Goal: Find specific page/section: Find specific page/section

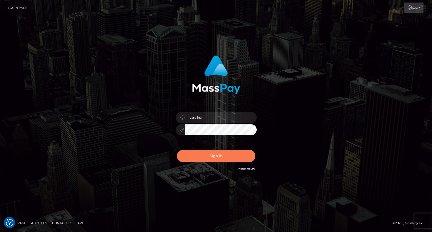
click at [221, 156] on button "Sign in" at bounding box center [216, 156] width 79 height 12
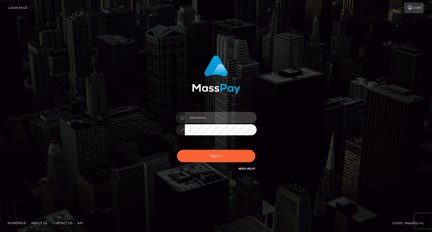
type input "carolina"
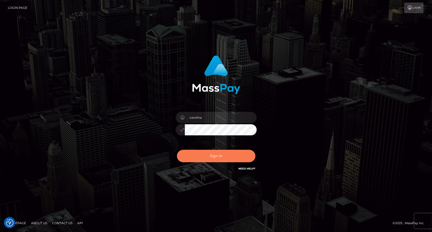
click at [220, 156] on button "Sign in" at bounding box center [216, 156] width 79 height 12
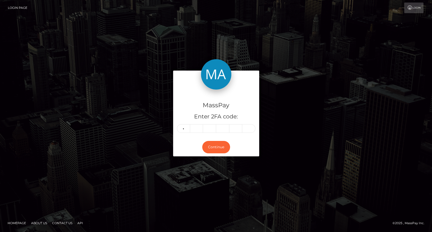
type input "8"
type input "2"
type input "7"
type input "8"
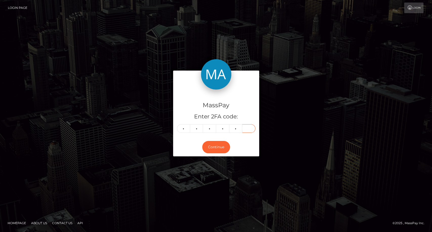
type input "9"
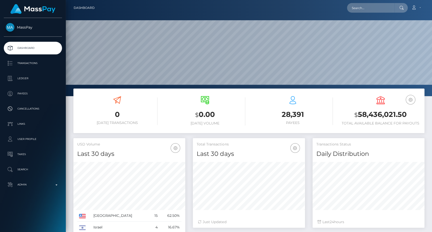
scroll to position [89, 112]
paste input "demianderson95@outlook.com"
type input "demianderson95@outlook.com"
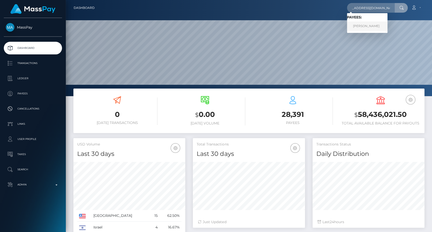
scroll to position [0, 0]
click at [378, 25] on link "DEMI LOUISE ANDERSON" at bounding box center [367, 26] width 41 height 9
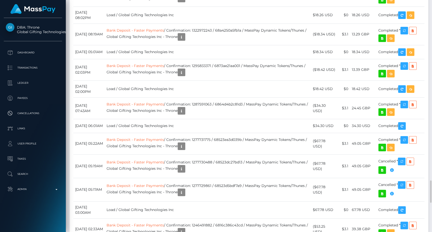
scroll to position [1604, 0]
